Goal: Task Accomplishment & Management: Use online tool/utility

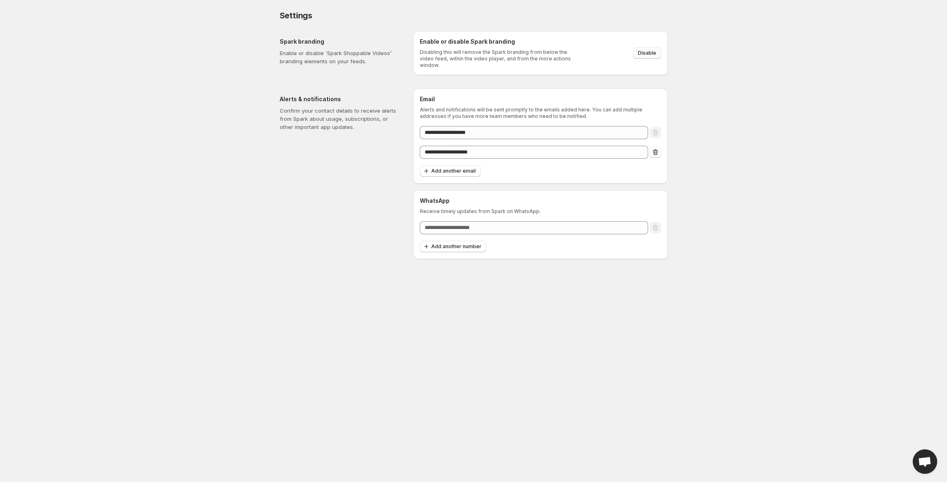
click at [650, 50] on span "Disable" at bounding box center [647, 53] width 18 height 7
click at [308, 49] on p "Enable or disable ‘Spark Shoppable Videos’ branding elements on your feeds." at bounding box center [340, 57] width 121 height 16
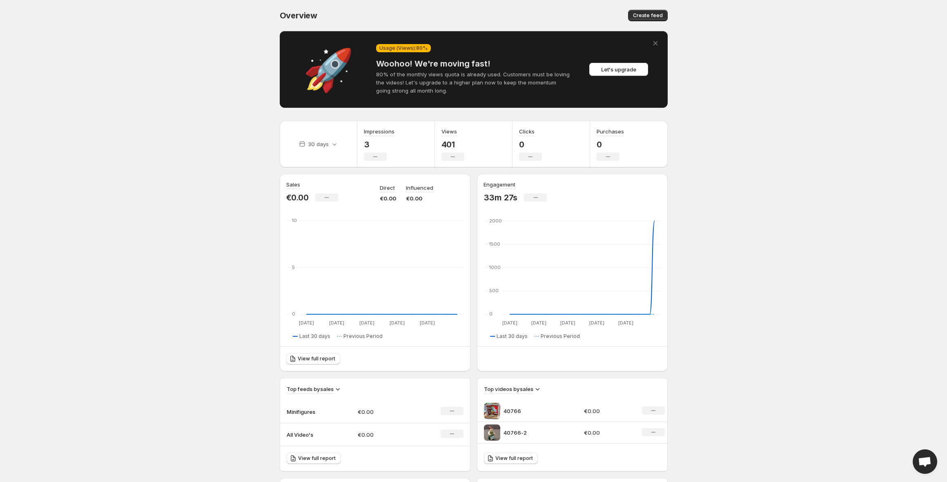
click at [657, 42] on icon "Dismiss alert" at bounding box center [655, 43] width 4 height 4
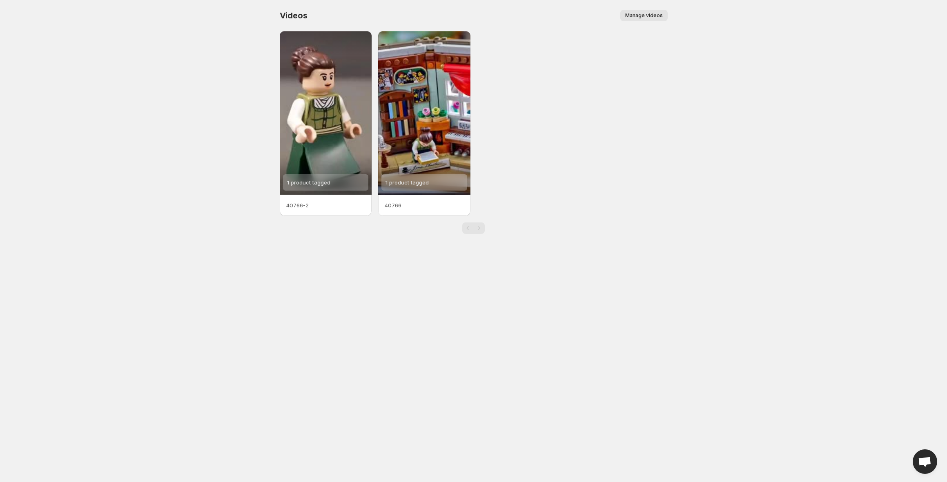
click at [637, 15] on span "Manage videos" at bounding box center [644, 15] width 38 height 7
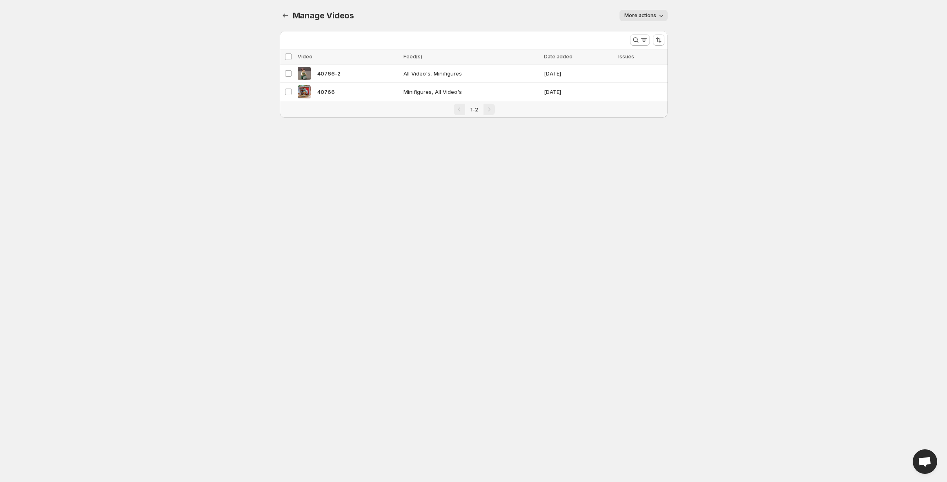
click at [639, 18] on span "More actions" at bounding box center [641, 15] width 32 height 7
click at [288, 184] on body "Home Feeds Videos Subscription Settings Manage Videos. This page is ready Manag…" at bounding box center [473, 241] width 947 height 482
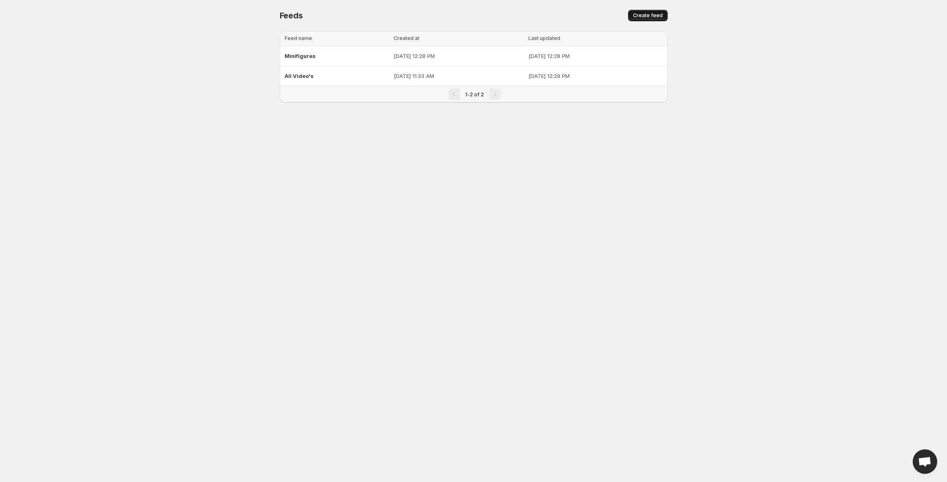
click at [645, 16] on span "Create feed" at bounding box center [648, 15] width 30 height 7
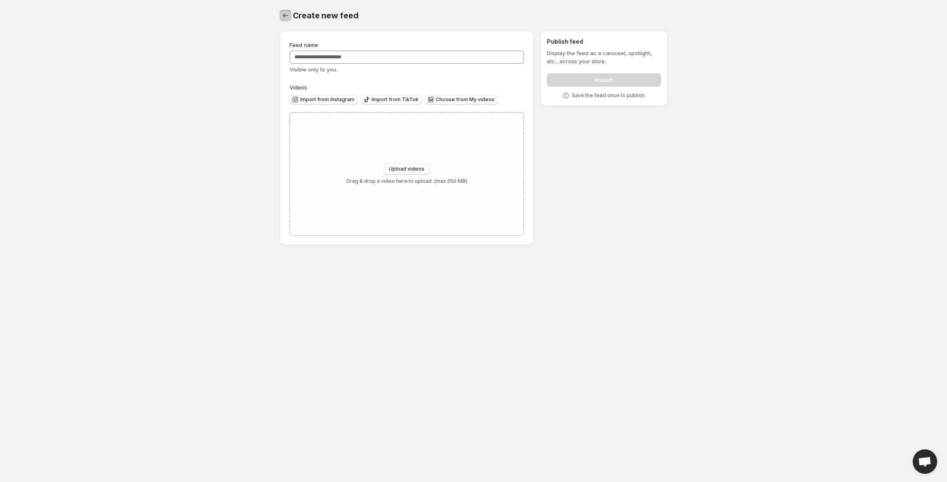
click at [284, 18] on icon "Settings" at bounding box center [285, 15] width 8 height 8
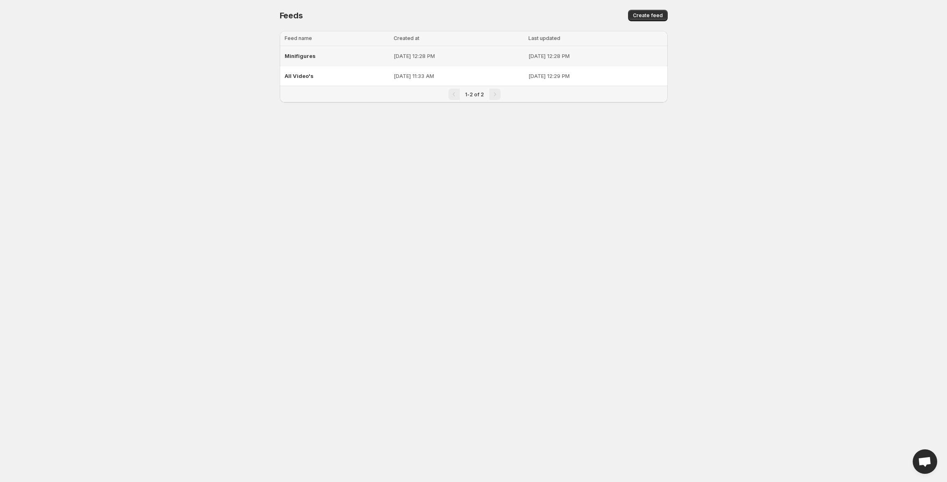
click at [394, 53] on p "[DATE] 12:28 PM" at bounding box center [459, 56] width 130 height 8
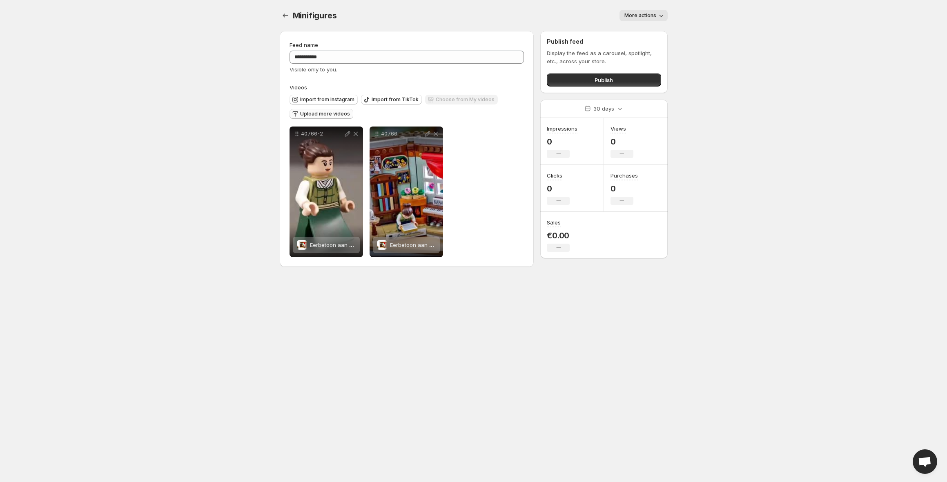
click at [303, 117] on span "Upload more videos" at bounding box center [325, 114] width 50 height 7
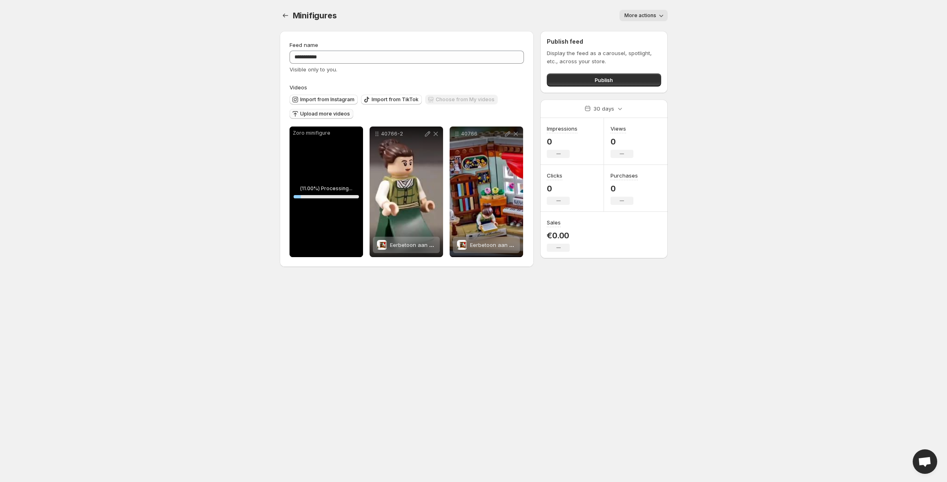
click at [358, 134] on p "Zoro minifigure" at bounding box center [326, 133] width 67 height 7
click at [313, 249] on icon at bounding box center [309, 247] width 8 height 8
click at [348, 134] on icon at bounding box center [347, 134] width 5 height 5
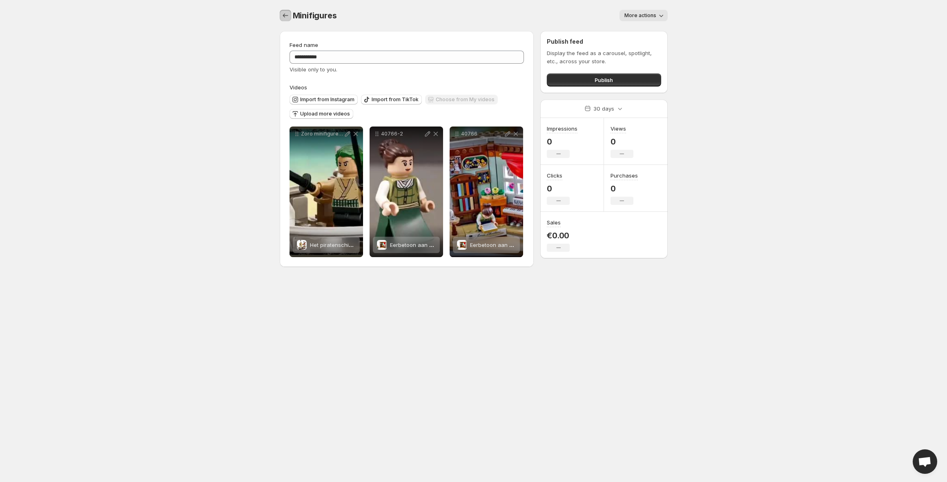
click at [286, 13] on icon "Settings" at bounding box center [285, 15] width 8 height 8
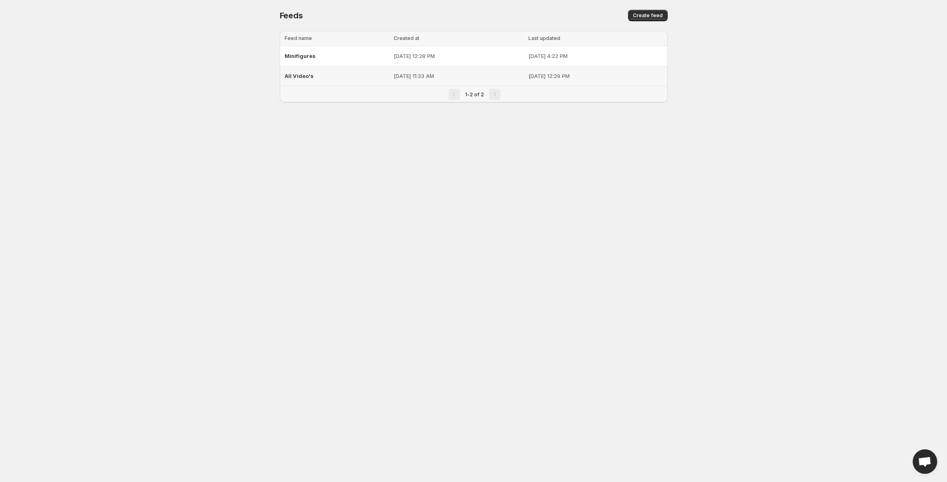
click at [336, 81] on div "All Video's" at bounding box center [337, 76] width 105 height 15
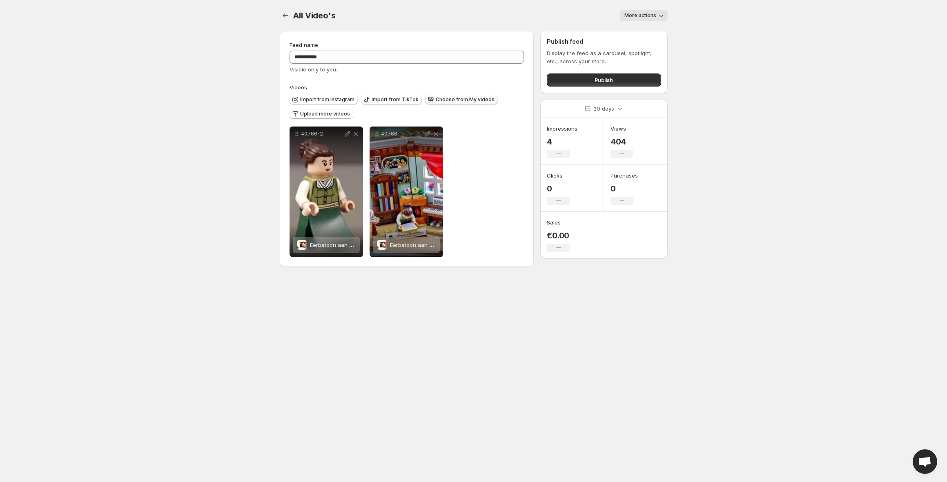
click at [462, 103] on button "Choose from My videos" at bounding box center [461, 100] width 73 height 10
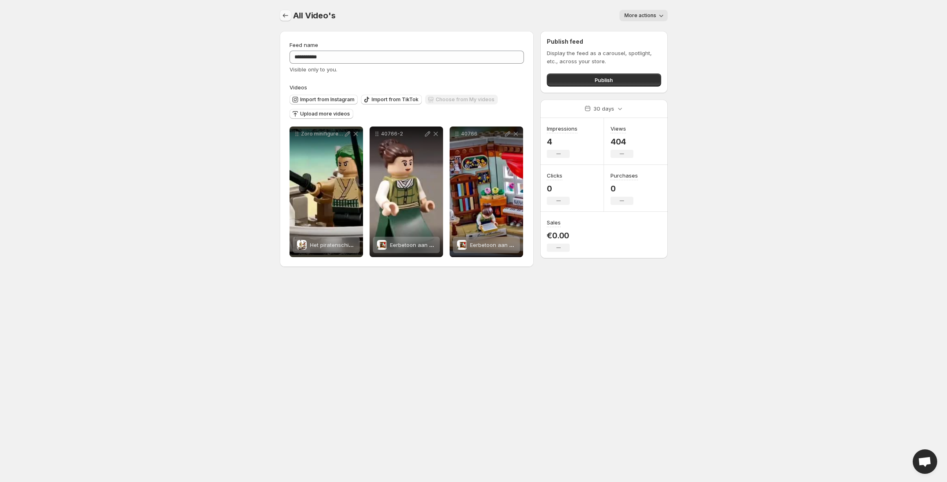
click at [284, 13] on icon "Settings" at bounding box center [285, 15] width 8 height 8
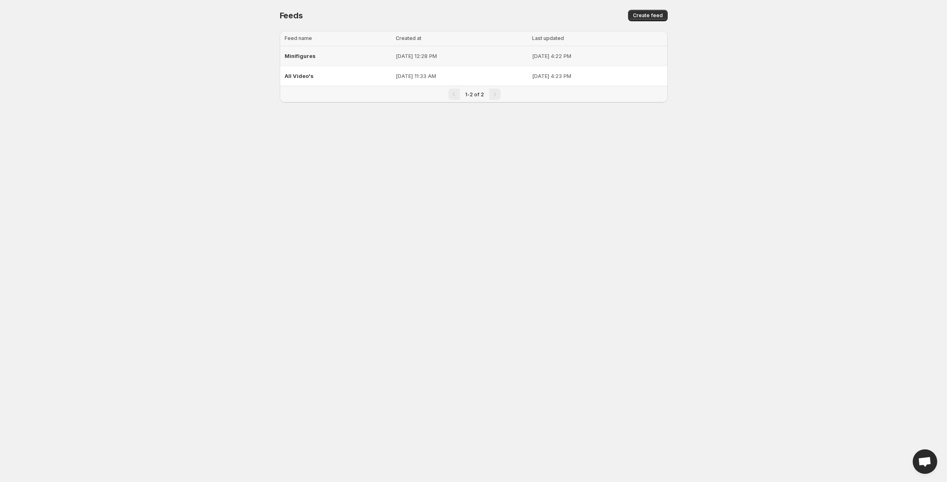
click at [300, 58] on span "Minifigures" at bounding box center [300, 56] width 31 height 7
